Goal: Task Accomplishment & Management: Use online tool/utility

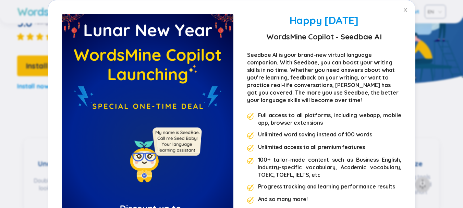
scroll to position [240, 0]
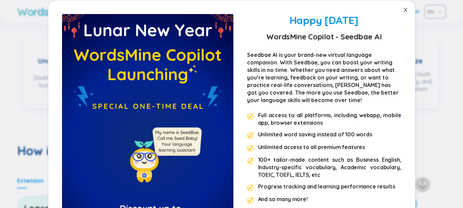
click at [402, 11] on icon "close" at bounding box center [404, 9] width 5 height 5
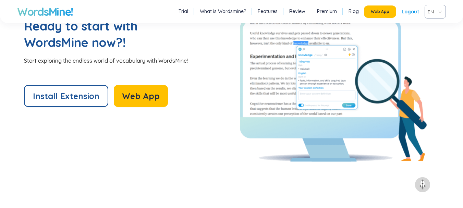
scroll to position [1472, 0]
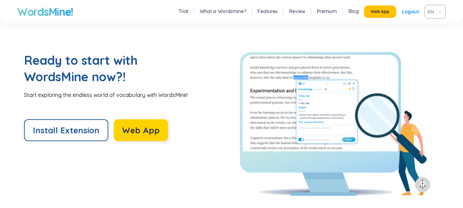
click at [154, 125] on span "Web App" at bounding box center [141, 130] width 38 height 11
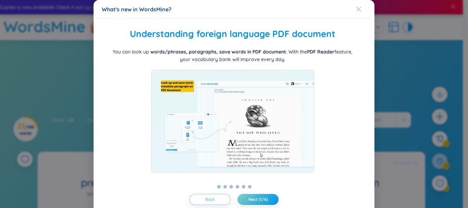
click at [356, 13] on div "Close" at bounding box center [358, 9] width 5 height 18
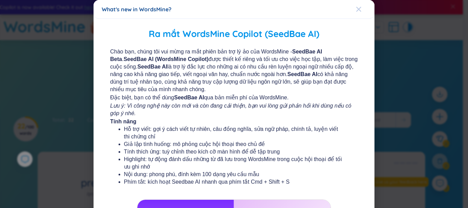
click at [357, 12] on icon "Close" at bounding box center [358, 9] width 5 height 5
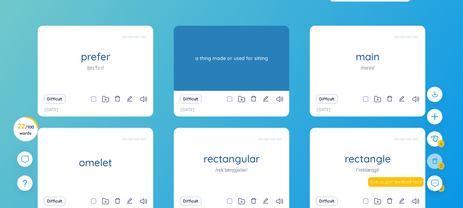
scroll to position [137, 0]
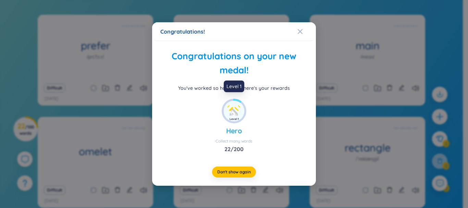
click at [236, 113] on img at bounding box center [234, 111] width 21 height 21
click at [300, 30] on icon "Close" at bounding box center [299, 31] width 5 height 5
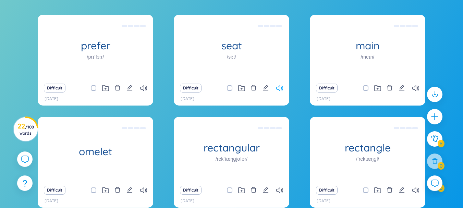
click at [280, 86] on icon at bounding box center [279, 88] width 7 height 6
click at [416, 89] on icon at bounding box center [415, 88] width 7 height 6
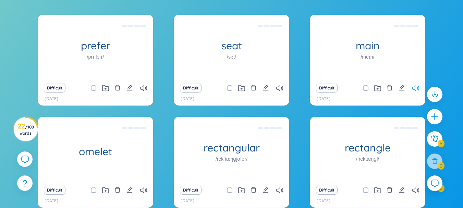
click at [416, 89] on icon at bounding box center [415, 88] width 7 height 6
click at [417, 191] on icon at bounding box center [415, 190] width 7 height 6
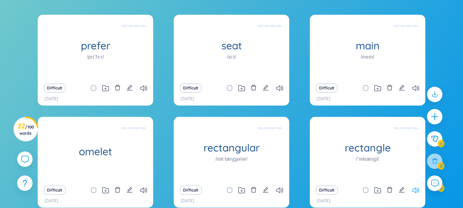
click at [417, 191] on icon at bounding box center [415, 190] width 7 height 6
click at [279, 189] on icon at bounding box center [279, 190] width 7 height 6
click at [141, 189] on icon at bounding box center [143, 190] width 7 height 6
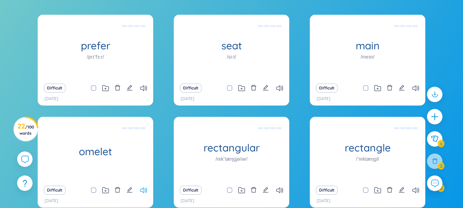
click at [141, 189] on icon at bounding box center [143, 190] width 7 height 6
